Goal: Information Seeking & Learning: Learn about a topic

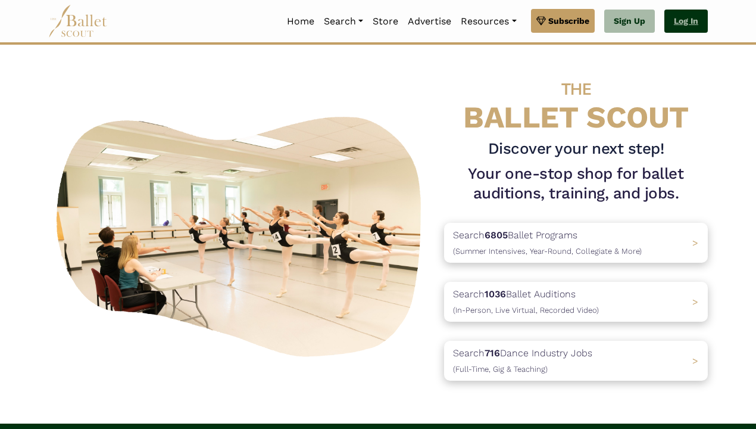
click at [683, 19] on link "Log In" at bounding box center [685, 22] width 43 height 24
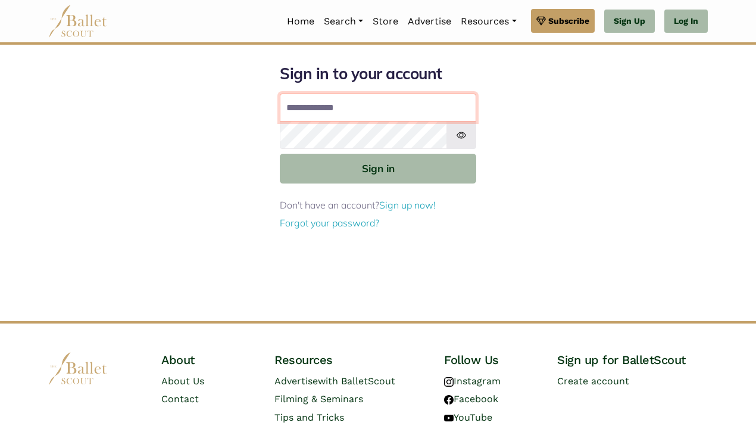
type input "**********"
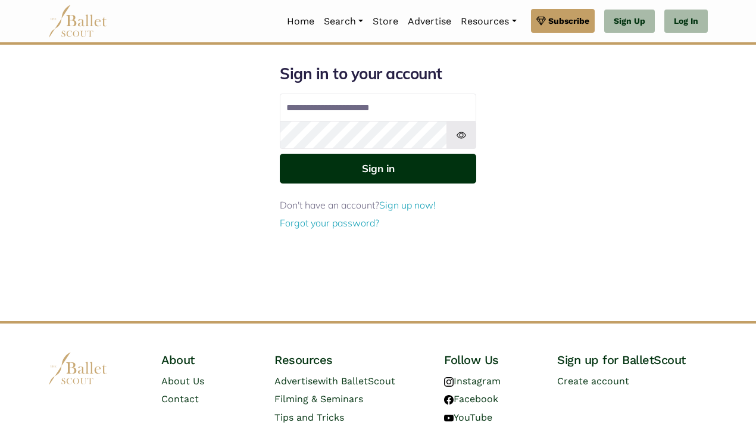
click at [385, 157] on button "Sign in" at bounding box center [378, 168] width 196 height 29
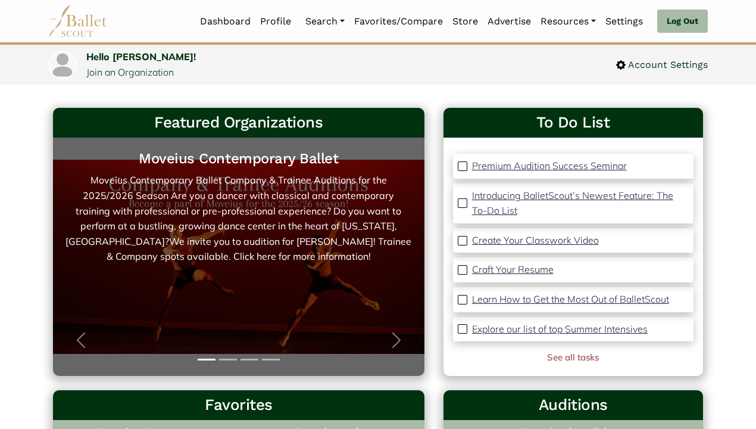
scroll to position [71, 0]
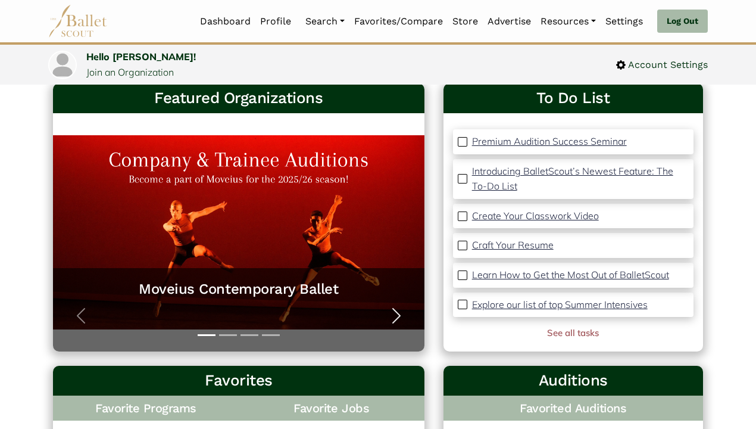
click at [395, 316] on span "button" at bounding box center [396, 315] width 19 height 19
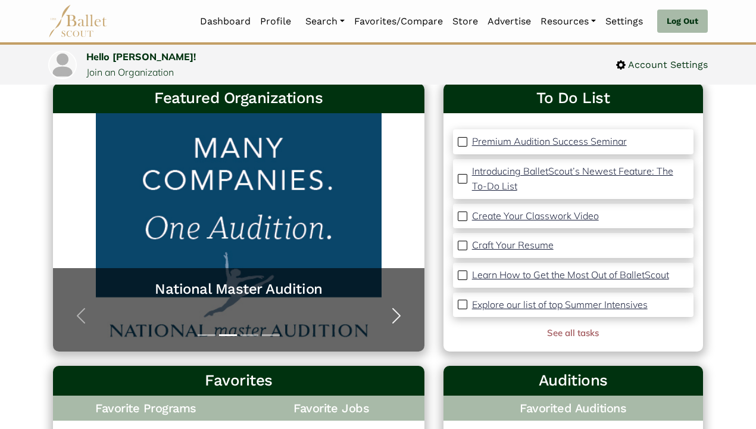
click at [395, 315] on span "button" at bounding box center [396, 315] width 19 height 19
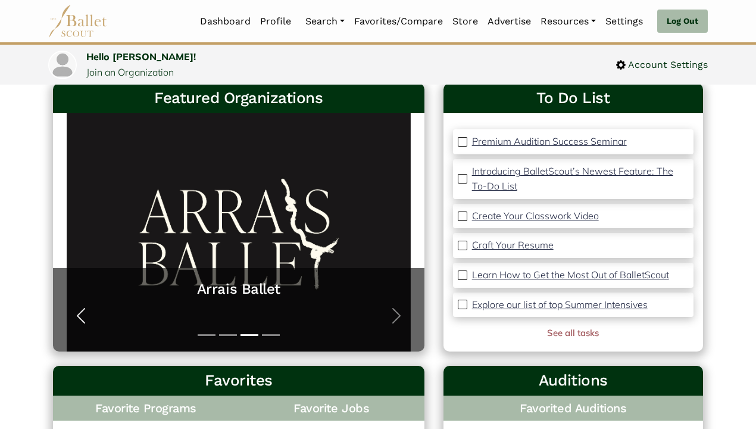
click at [80, 313] on span "button" at bounding box center [80, 315] width 19 height 19
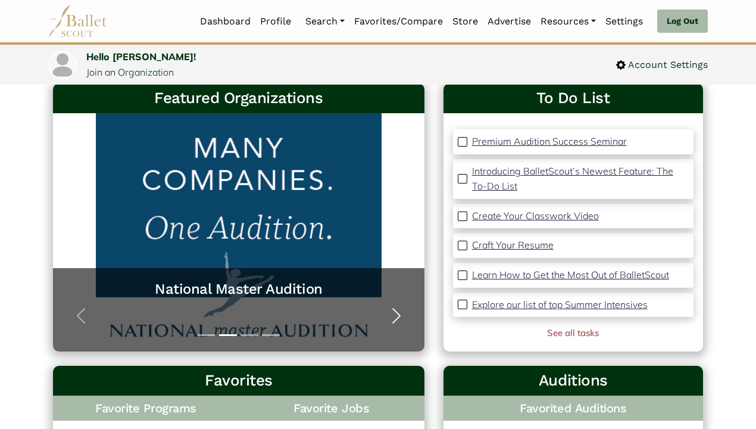
click at [389, 312] on span "button" at bounding box center [396, 315] width 19 height 19
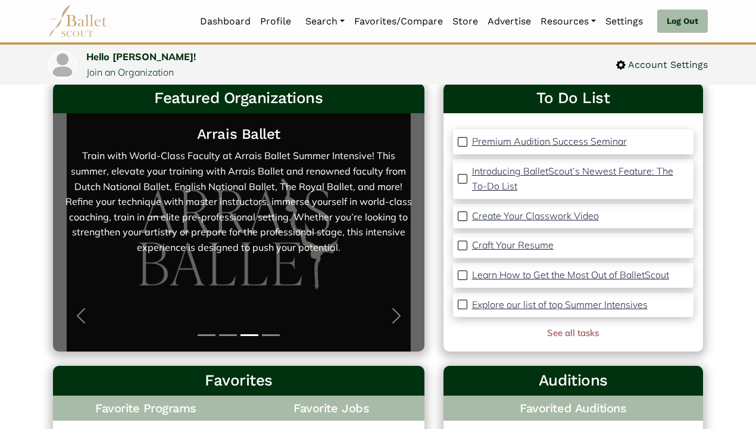
click at [246, 222] on link "Arrais Ballet Train with World-Class Faculty at Arrais Ballet Summer Intensive!…" at bounding box center [239, 232] width 348 height 214
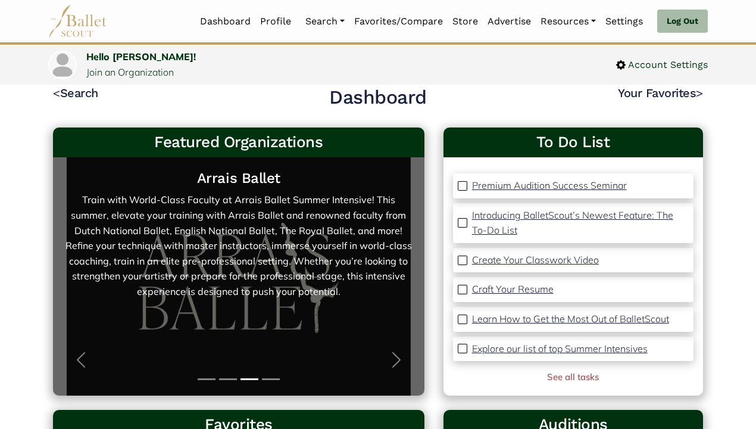
scroll to position [107, 0]
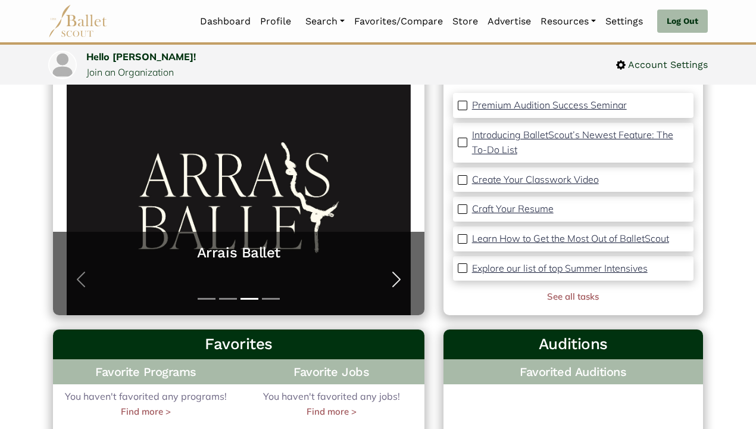
click at [389, 274] on span "button" at bounding box center [396, 279] width 19 height 19
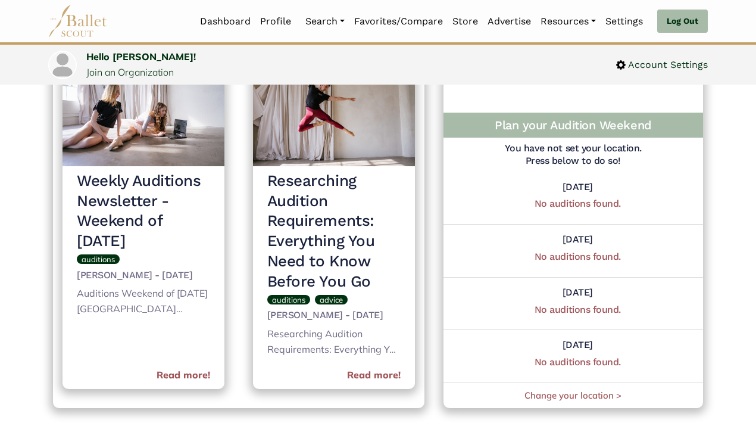
scroll to position [555, 0]
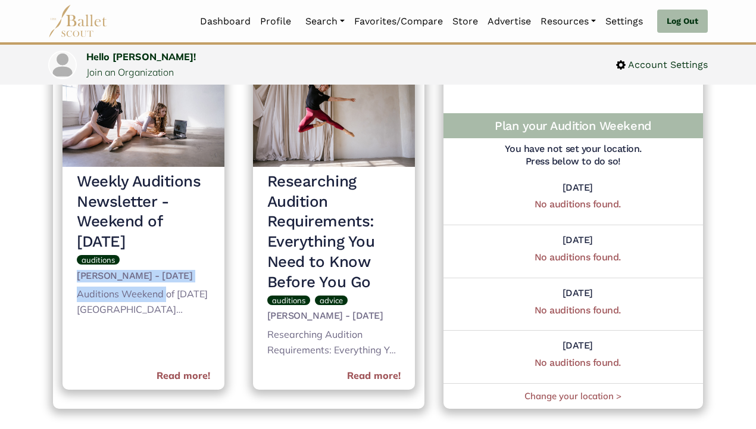
drag, startPoint x: 73, startPoint y: 269, endPoint x: 165, endPoint y: 300, distance: 97.3
click at [167, 301] on div "Weekly Auditions Newsletter - Weekend of October 3rd auditions Jessica Skinker …" at bounding box center [144, 278] width 162 height 223
click at [165, 300] on div "Auditions Weekend of October 3rd University of South Florida Theater and Dance …" at bounding box center [143, 302] width 133 height 33
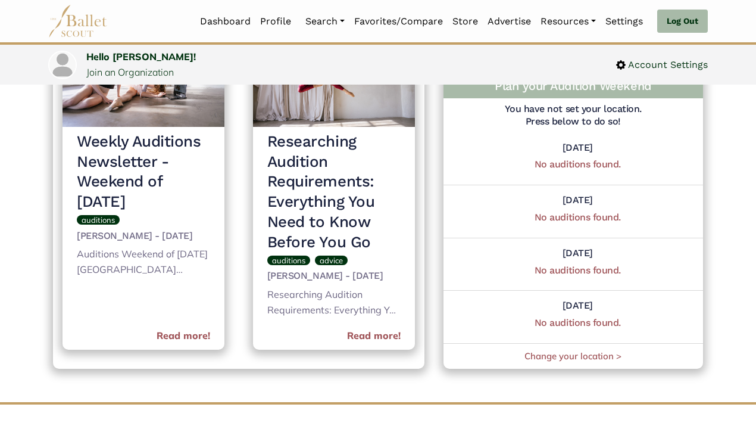
scroll to position [595, 0]
click at [180, 338] on link "Read more!" at bounding box center [184, 334] width 54 height 15
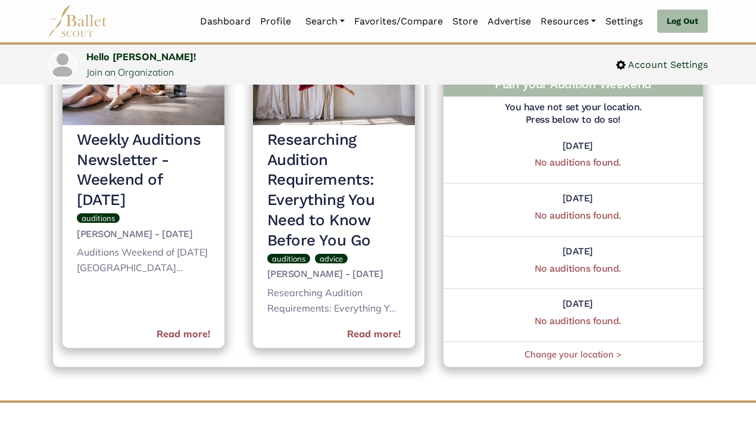
scroll to position [577, 0]
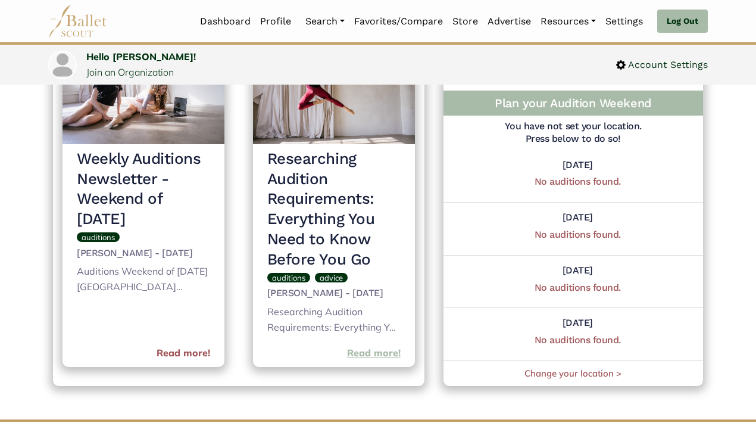
click at [376, 358] on link "Read more!" at bounding box center [374, 352] width 54 height 15
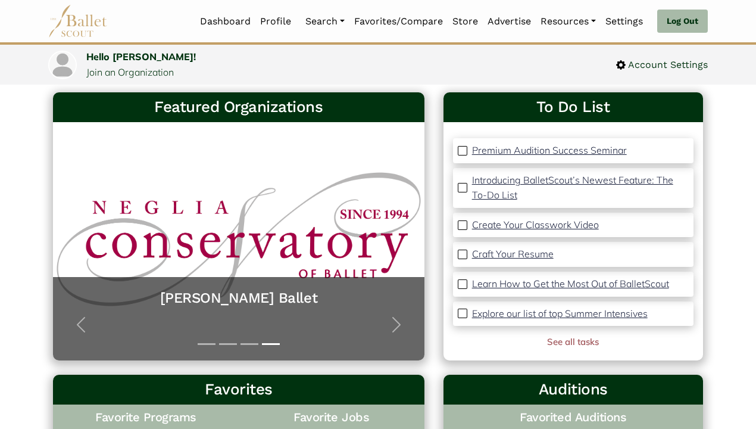
scroll to position [48, 0]
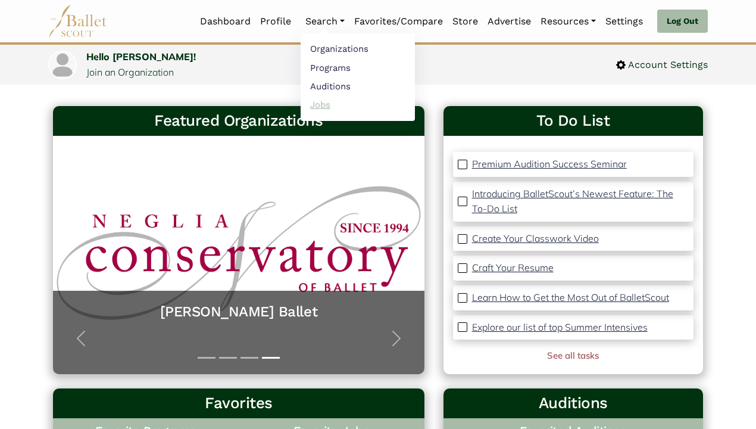
click at [321, 103] on link "Jobs" at bounding box center [358, 104] width 114 height 18
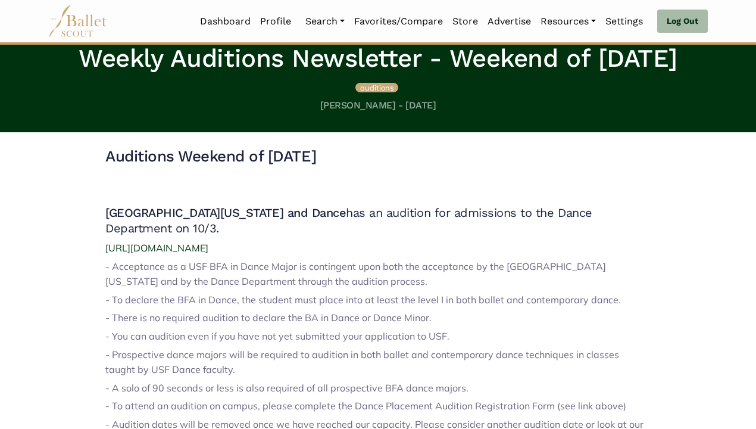
scroll to position [289, 0]
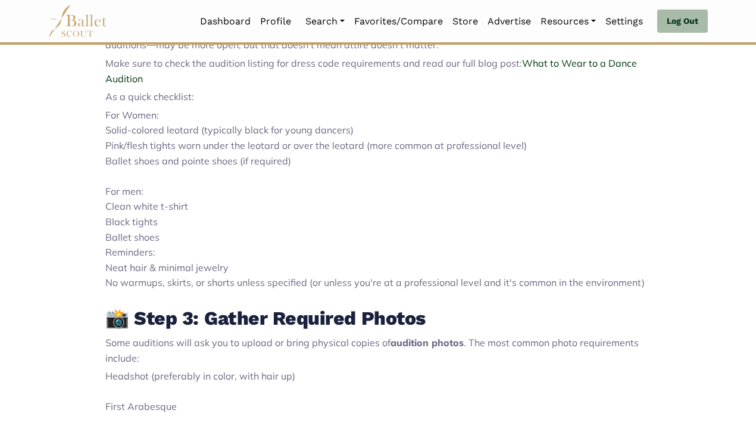
scroll to position [877, 0]
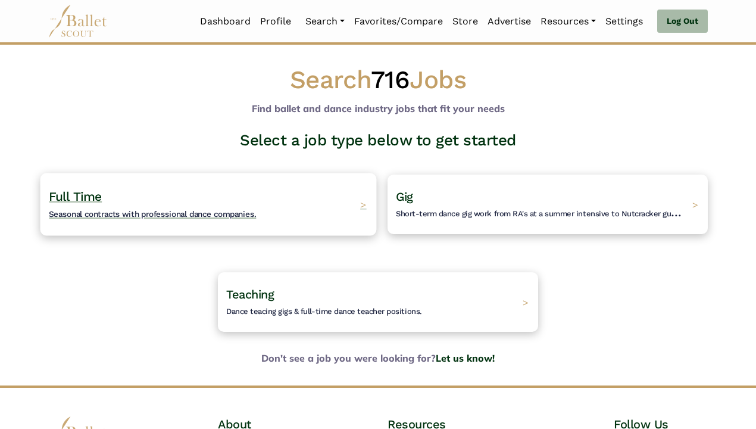
click at [321, 190] on div "Full Time Seasonal contracts with professional dance companies. >" at bounding box center [208, 204] width 336 height 63
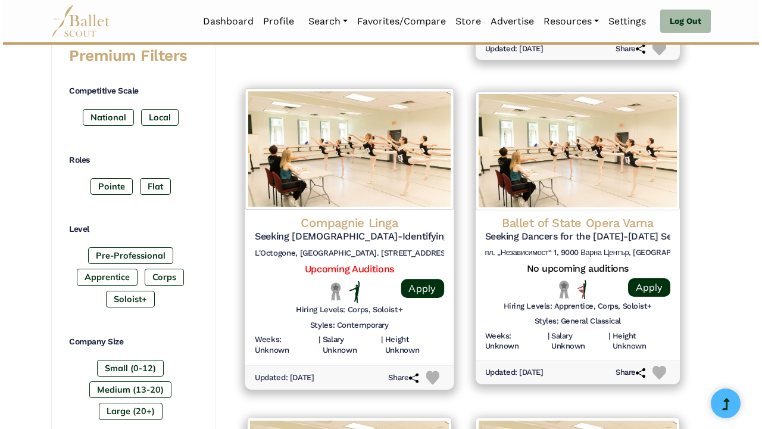
scroll to position [505, 0]
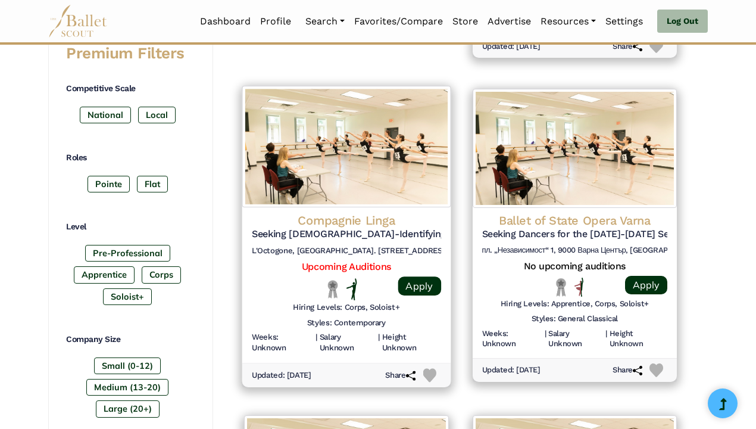
click at [381, 219] on h4 "Compagnie Linga" at bounding box center [346, 221] width 189 height 16
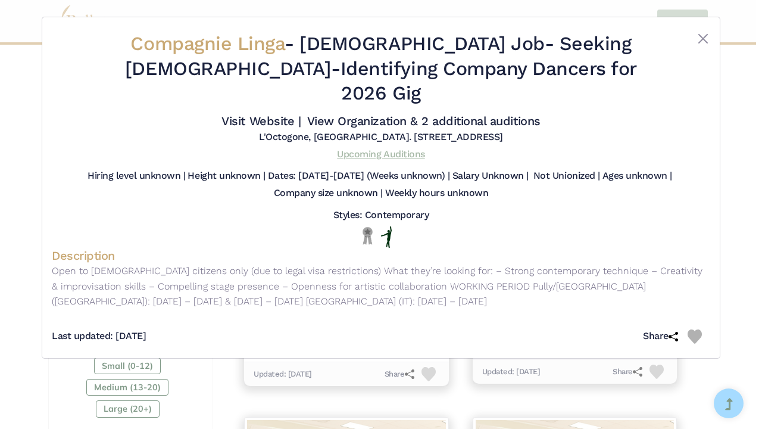
click at [377, 148] on link "Upcoming Auditions" at bounding box center [381, 153] width 88 height 11
click at [702, 36] on button "Close" at bounding box center [703, 39] width 14 height 14
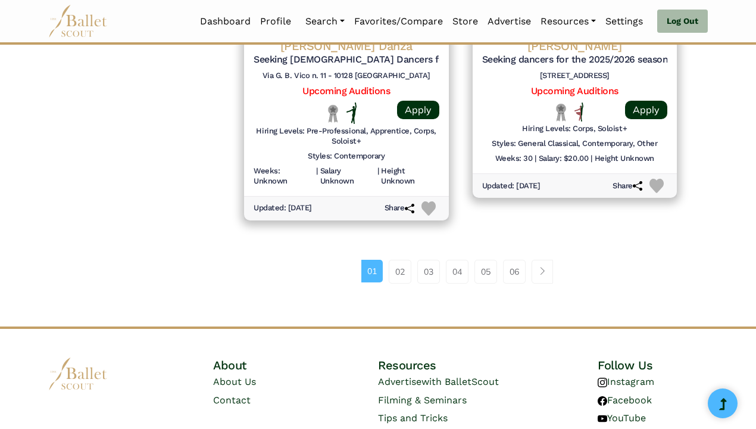
scroll to position [1668, 0]
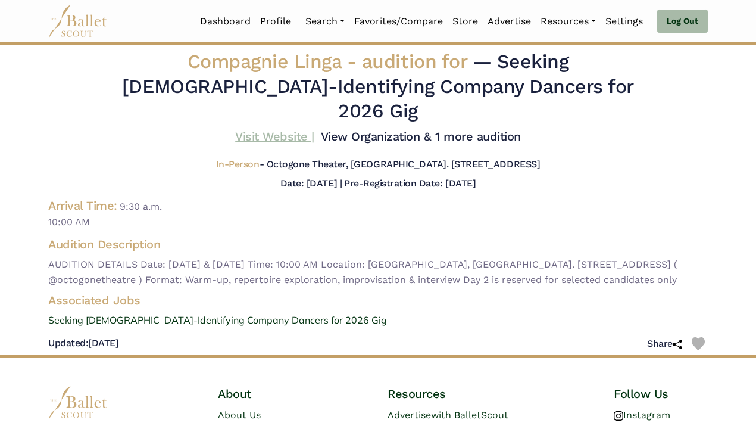
click at [284, 129] on link "Visit Website |" at bounding box center [274, 136] width 79 height 14
click at [258, 129] on link "Visit Website |" at bounding box center [274, 136] width 79 height 14
